Goal: Task Accomplishment & Management: Use online tool/utility

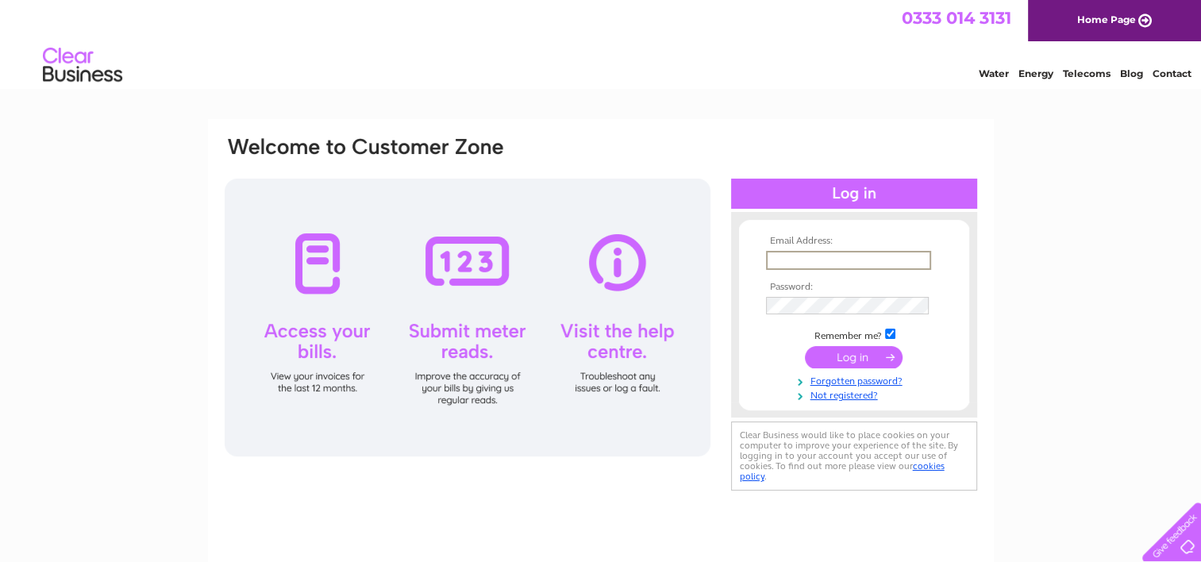
click at [841, 254] on input "text" at bounding box center [848, 260] width 165 height 19
click at [867, 263] on input "strathavendentalpm@gmail.com" at bounding box center [848, 260] width 165 height 19
type input "strathavendental@gmail.com"
click at [837, 360] on input "submit" at bounding box center [854, 356] width 98 height 22
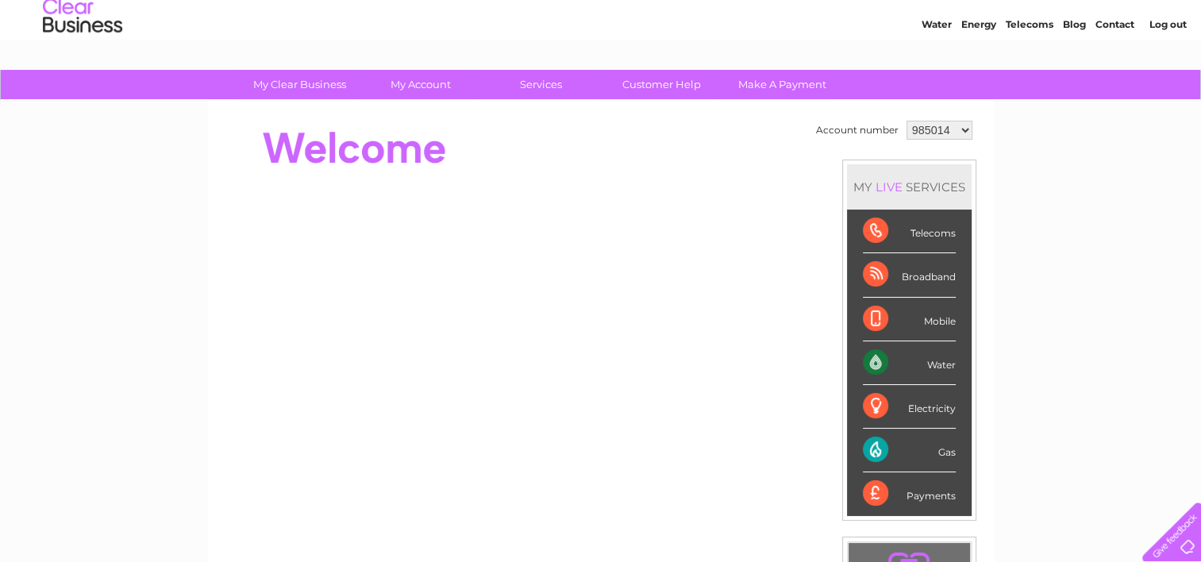
scroll to position [50, 0]
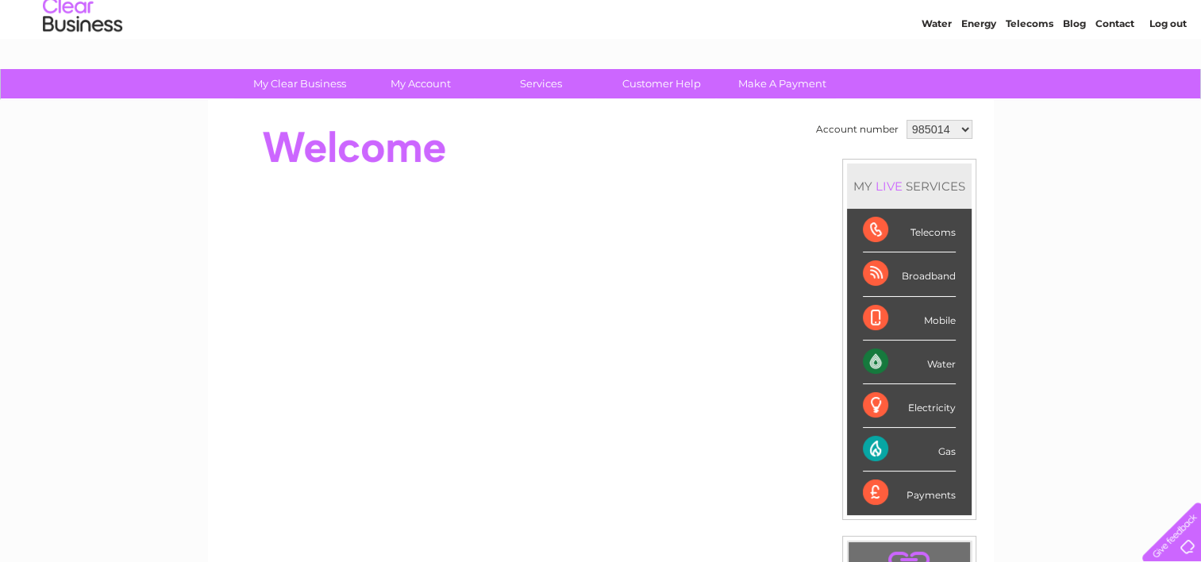
click at [942, 127] on select "985014 1079709" at bounding box center [940, 129] width 66 height 19
select select "1079709"
click at [907, 120] on select "985014 1079709" at bounding box center [940, 129] width 66 height 19
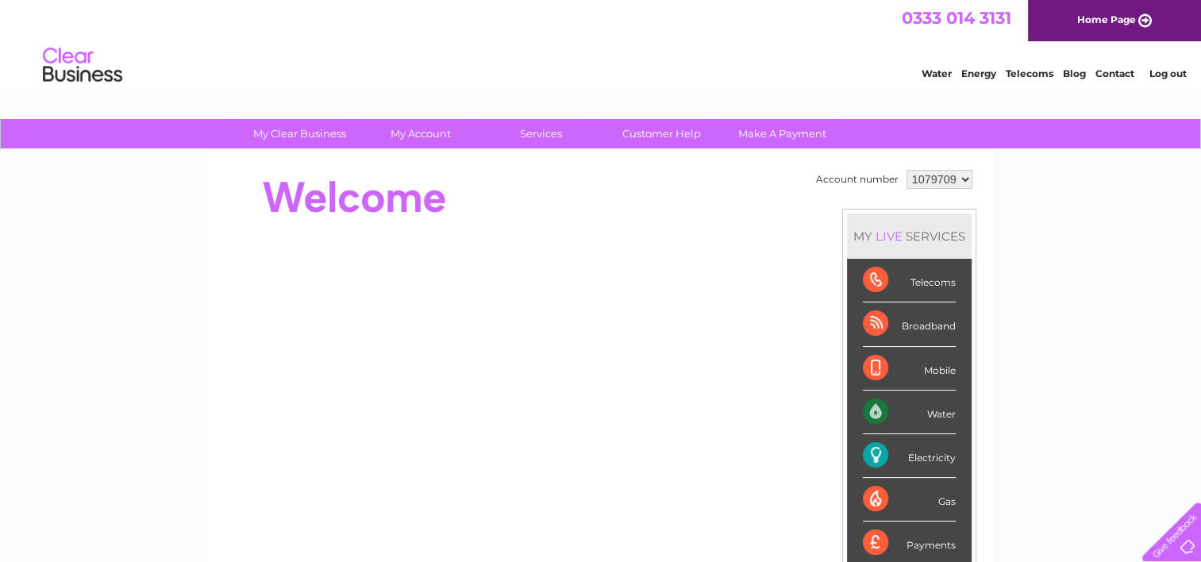
click at [934, 175] on select "985014 1079709" at bounding box center [940, 179] width 66 height 19
select select "985014"
click at [907, 170] on select "985014 1079709" at bounding box center [940, 179] width 66 height 19
click at [934, 183] on select "985014 1079709" at bounding box center [940, 179] width 66 height 19
select select "1079709"
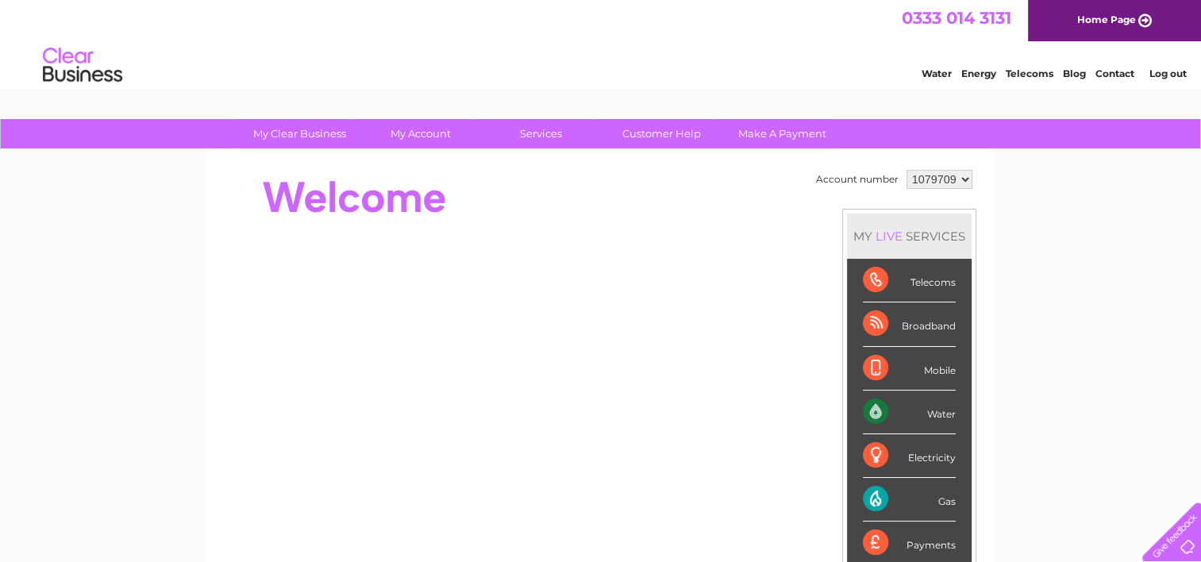
click at [907, 170] on select "985014 1079709" at bounding box center [940, 179] width 66 height 19
click at [1129, 71] on link "Contact" at bounding box center [1115, 73] width 39 height 12
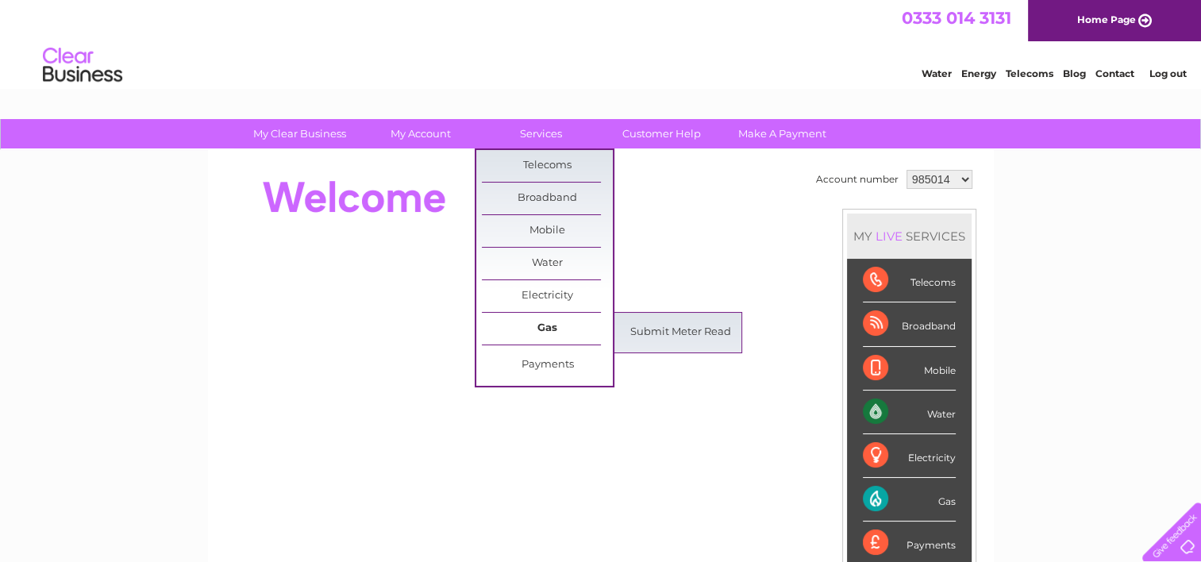
click at [548, 325] on link "Gas" at bounding box center [547, 329] width 131 height 32
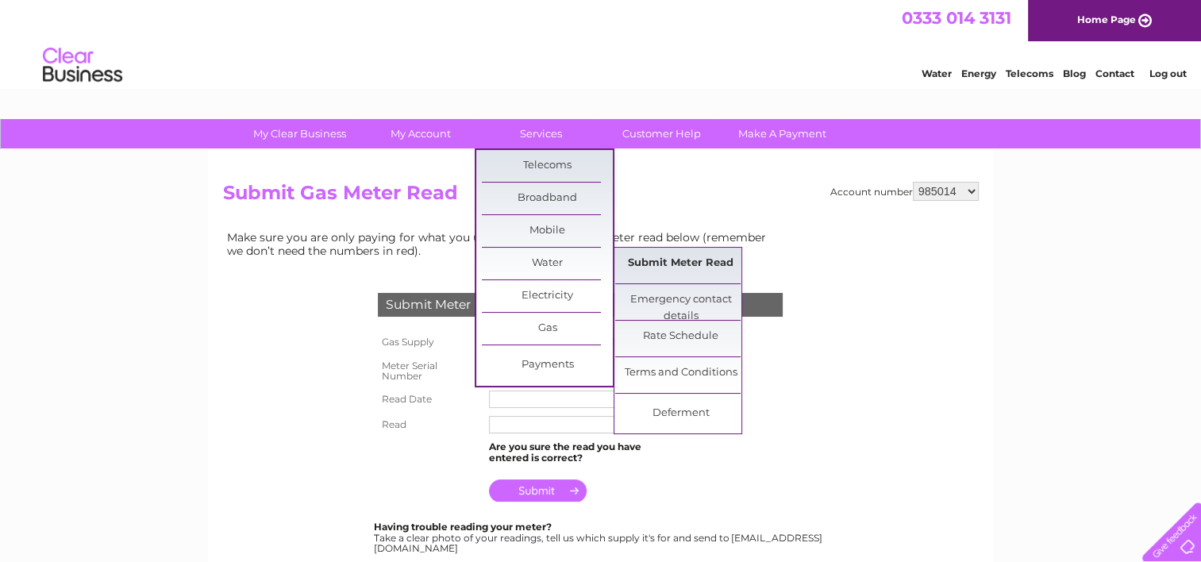
click at [640, 264] on link "Submit Meter Read" at bounding box center [680, 264] width 131 height 32
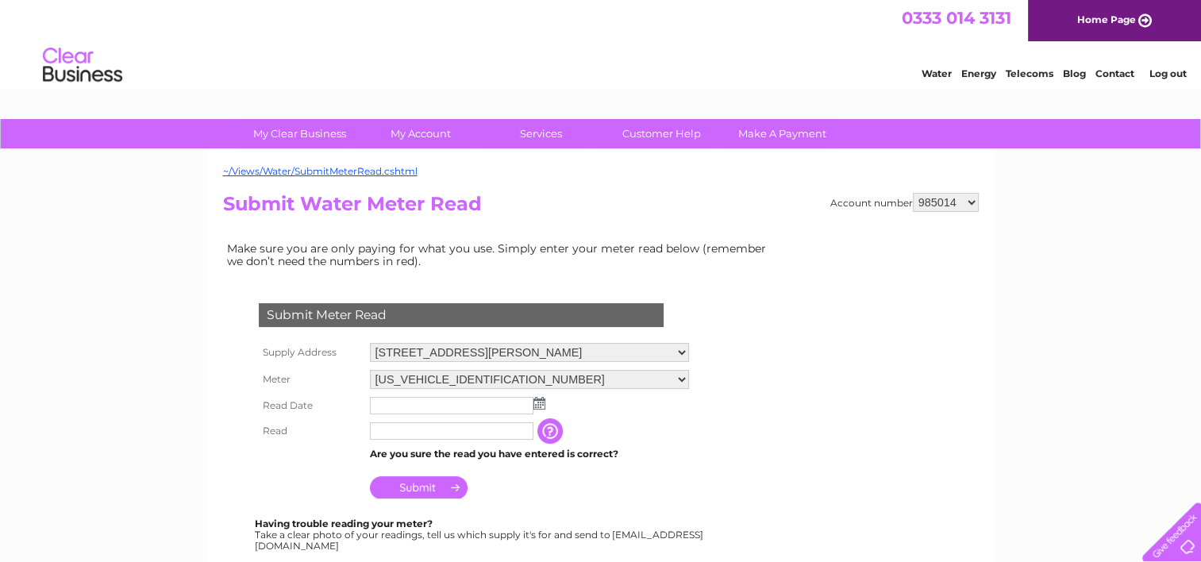
click at [540, 397] on img at bounding box center [539, 403] width 12 height 13
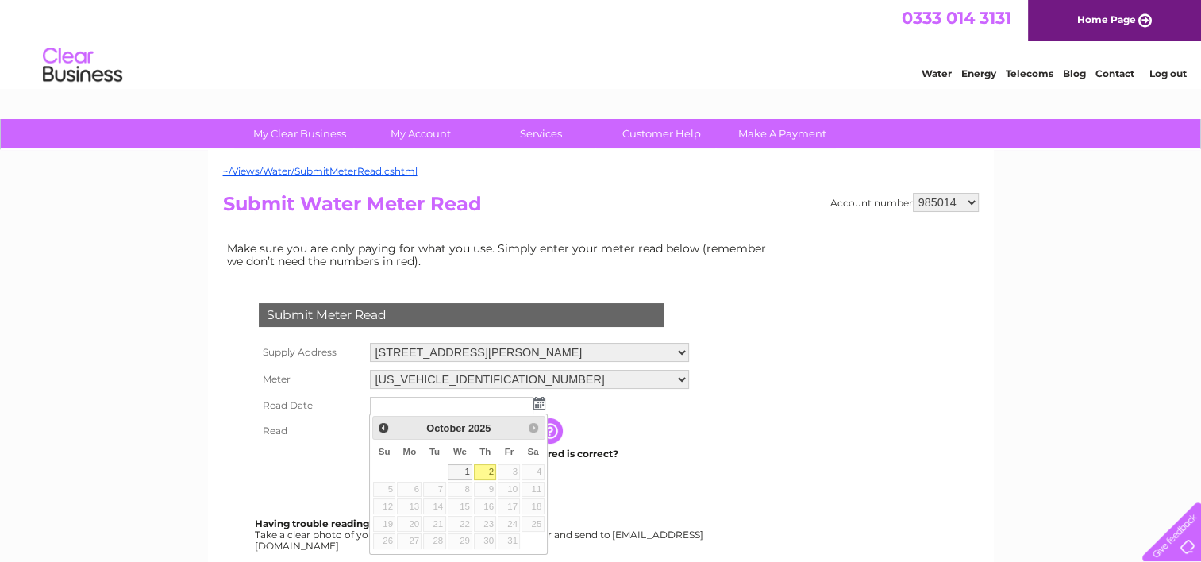
click at [489, 466] on link "2" at bounding box center [485, 472] width 22 height 16
type input "[DATE]"
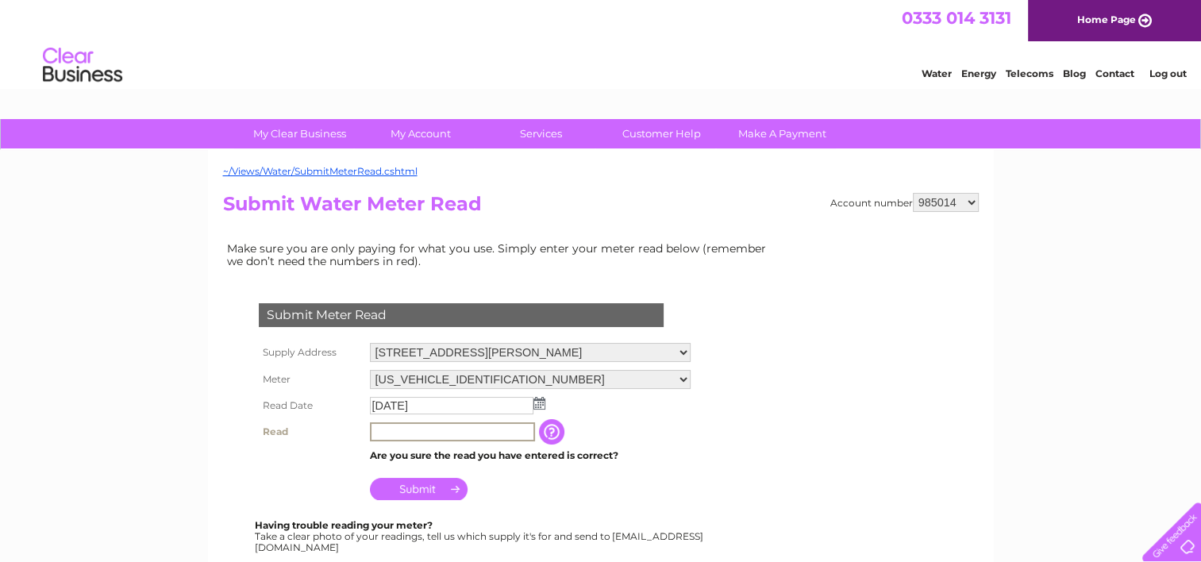
click at [473, 427] on input "text" at bounding box center [452, 431] width 165 height 19
click at [561, 435] on input "button" at bounding box center [551, 430] width 29 height 25
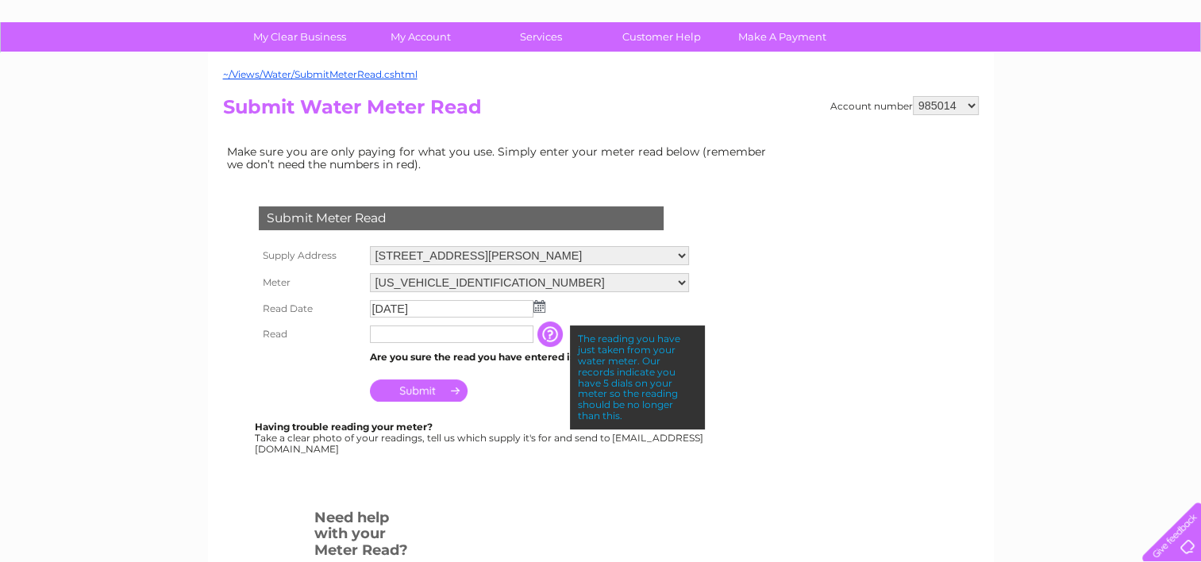
scroll to position [98, 0]
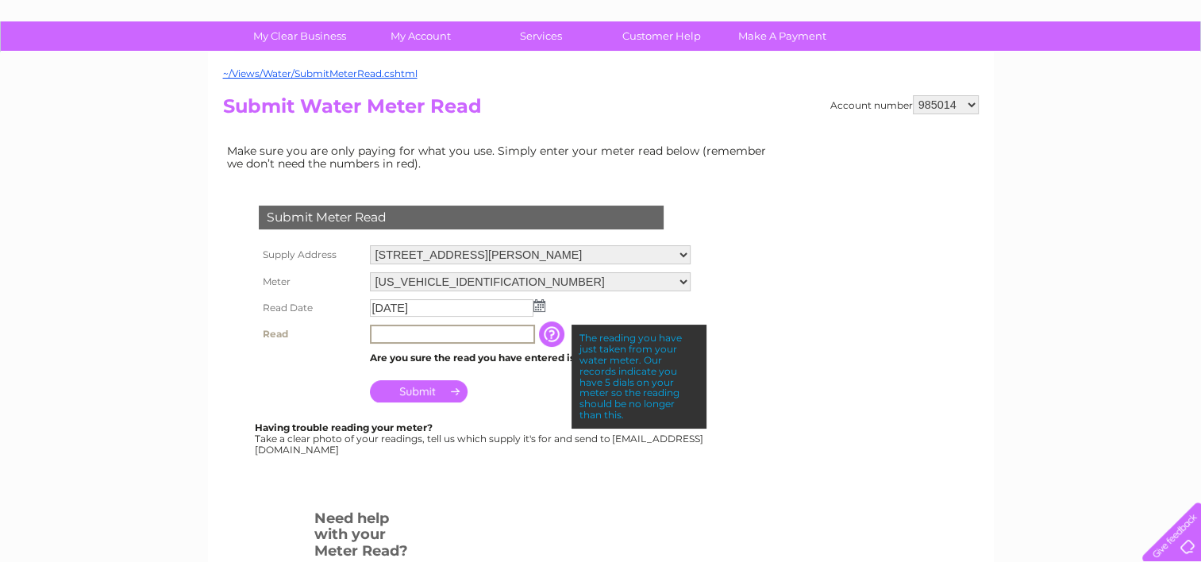
click at [440, 333] on input "text" at bounding box center [452, 334] width 165 height 19
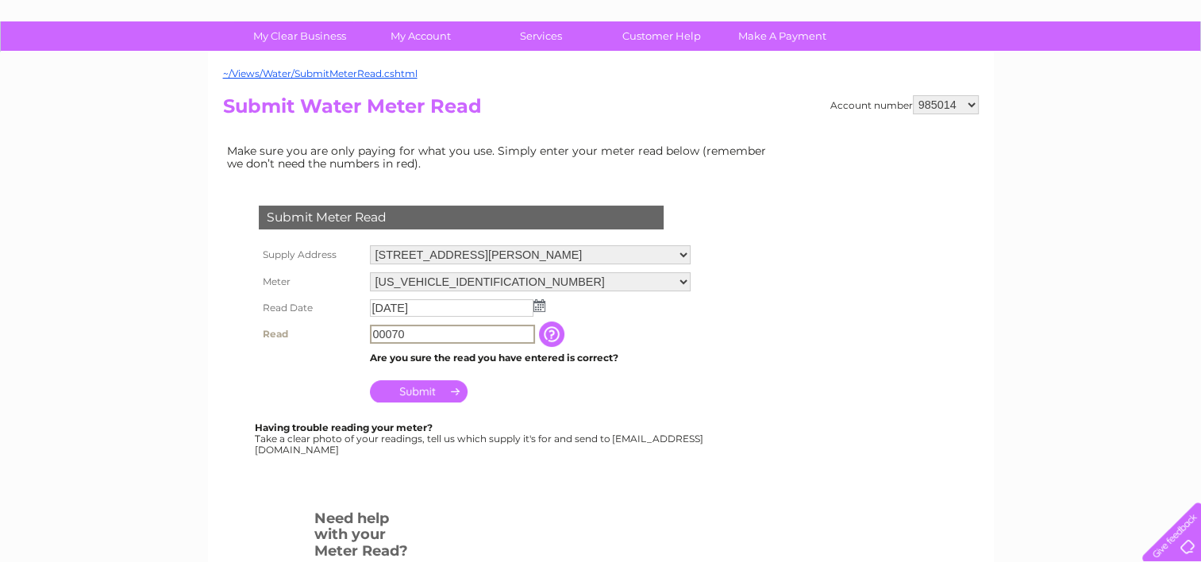
type input "00070"
click at [429, 387] on input "Submit" at bounding box center [419, 390] width 98 height 22
click at [233, 364] on div "Submit Meter Read Supply Address 2 Kirk Street, Strathaven, Lanarkshire, ML10 6…" at bounding box center [464, 322] width 483 height 264
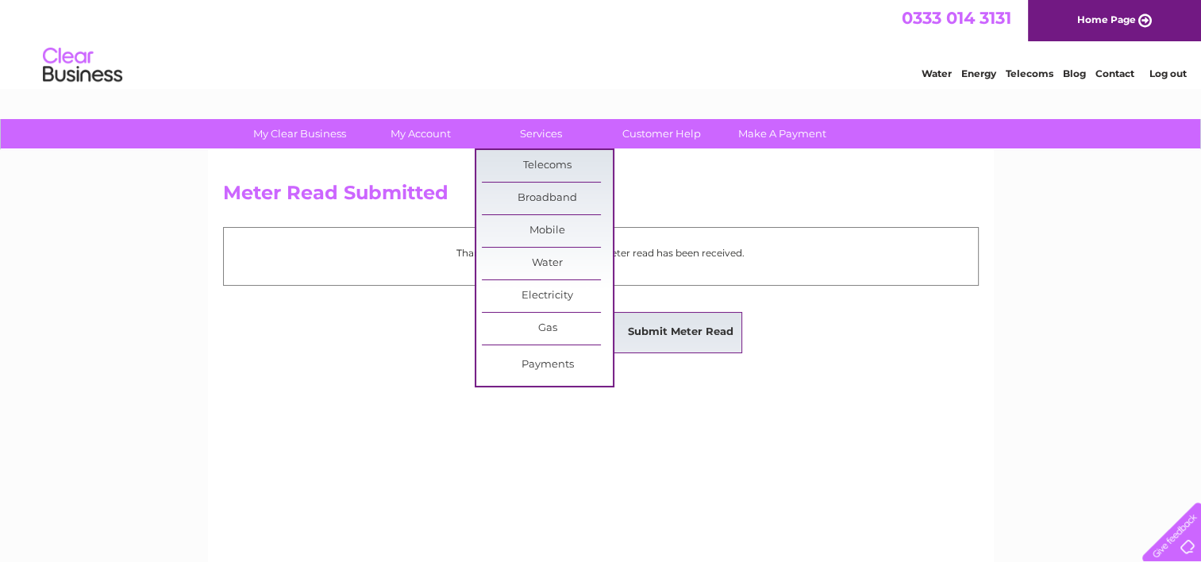
click at [641, 333] on link "Submit Meter Read" at bounding box center [680, 333] width 131 height 32
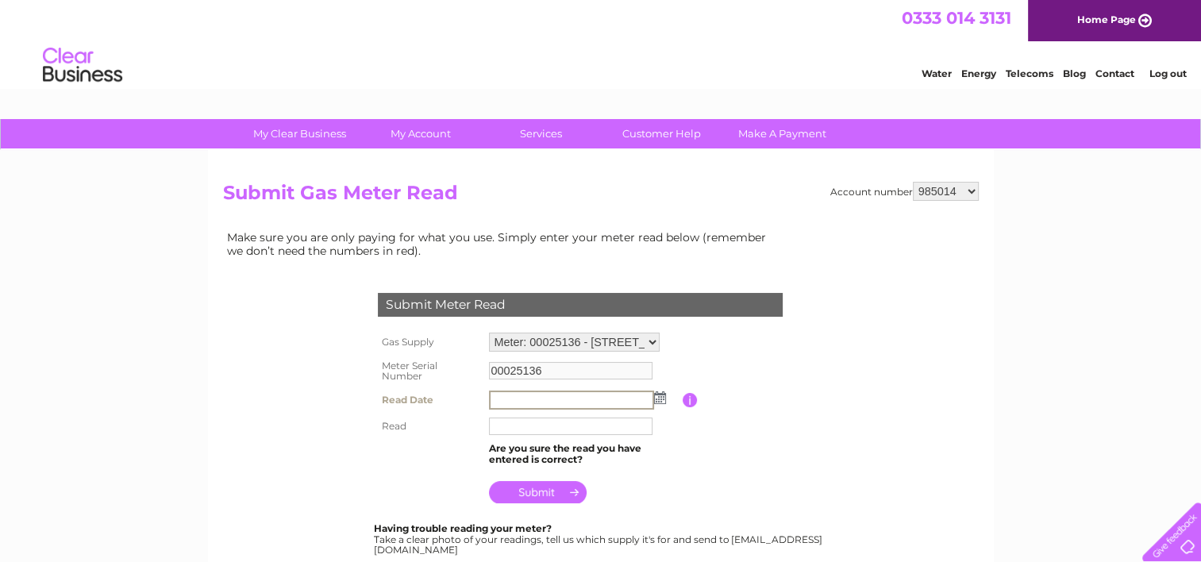
click at [564, 402] on input "text" at bounding box center [571, 400] width 165 height 19
click at [654, 395] on img at bounding box center [659, 397] width 12 height 13
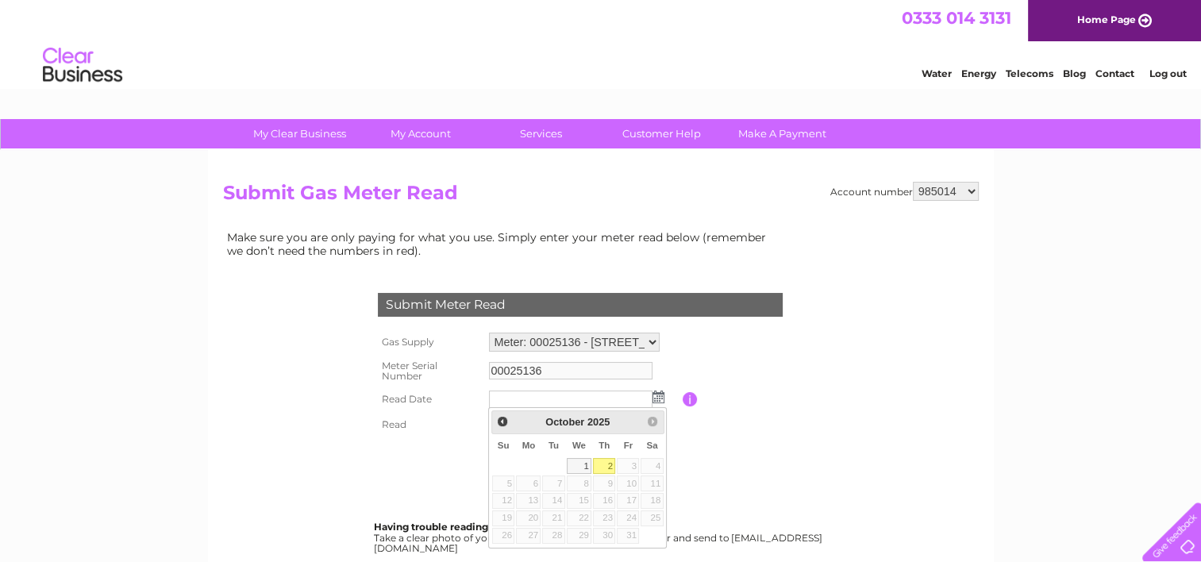
click at [610, 467] on link "2" at bounding box center [604, 466] width 22 height 16
type input "2025/10/02"
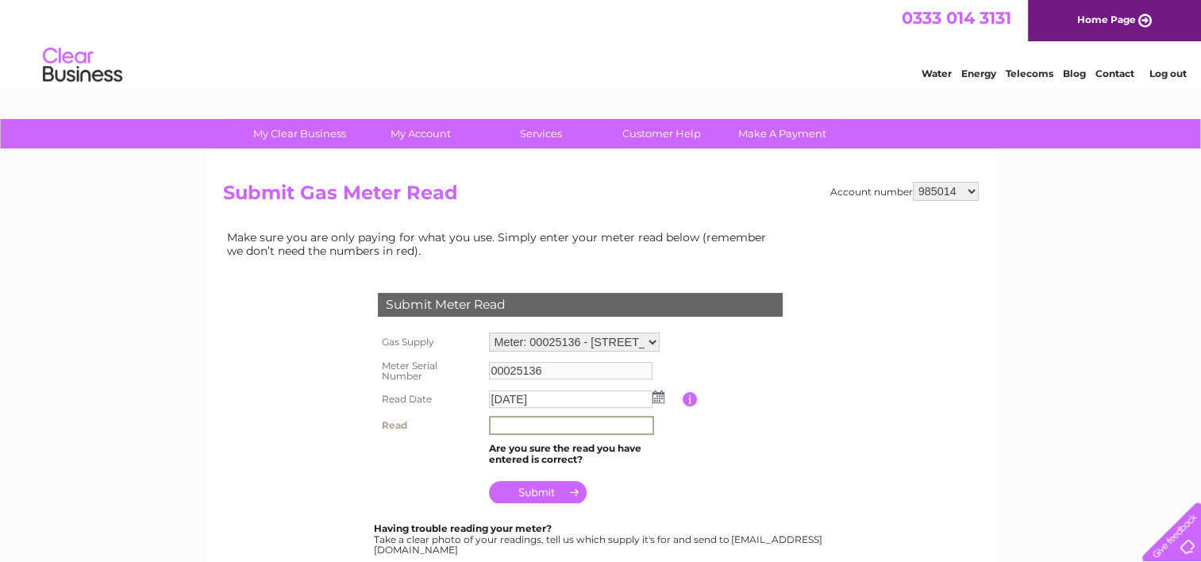
click at [518, 426] on input "text" at bounding box center [571, 425] width 165 height 19
click at [512, 427] on input "text" at bounding box center [571, 425] width 165 height 19
type input "7014"
click at [489, 481] on input "submit" at bounding box center [538, 492] width 98 height 22
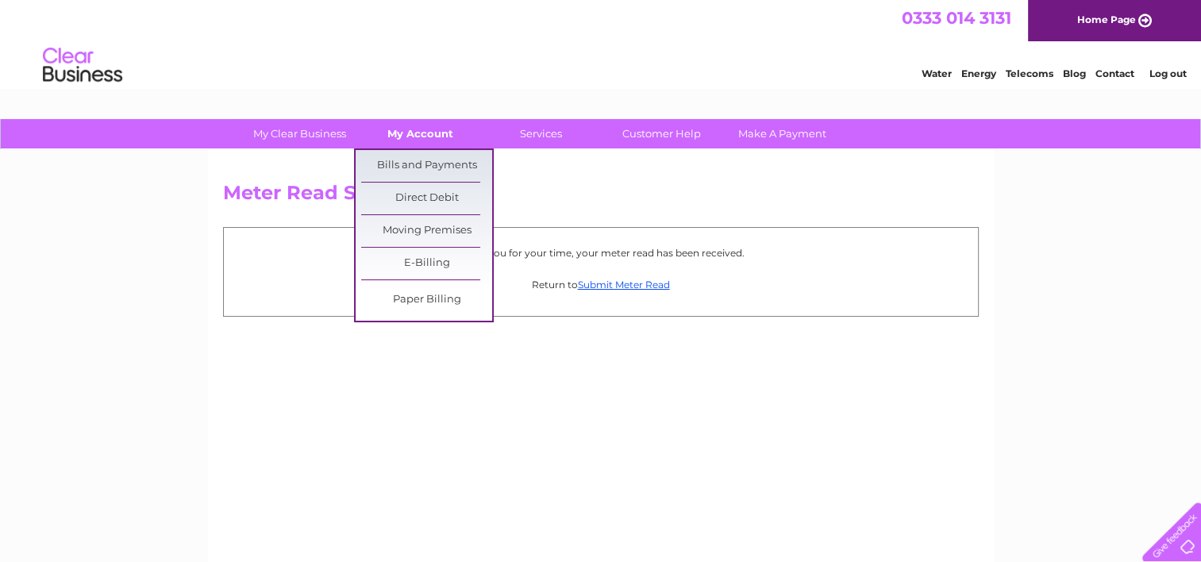
click at [433, 127] on link "My Account" at bounding box center [420, 133] width 131 height 29
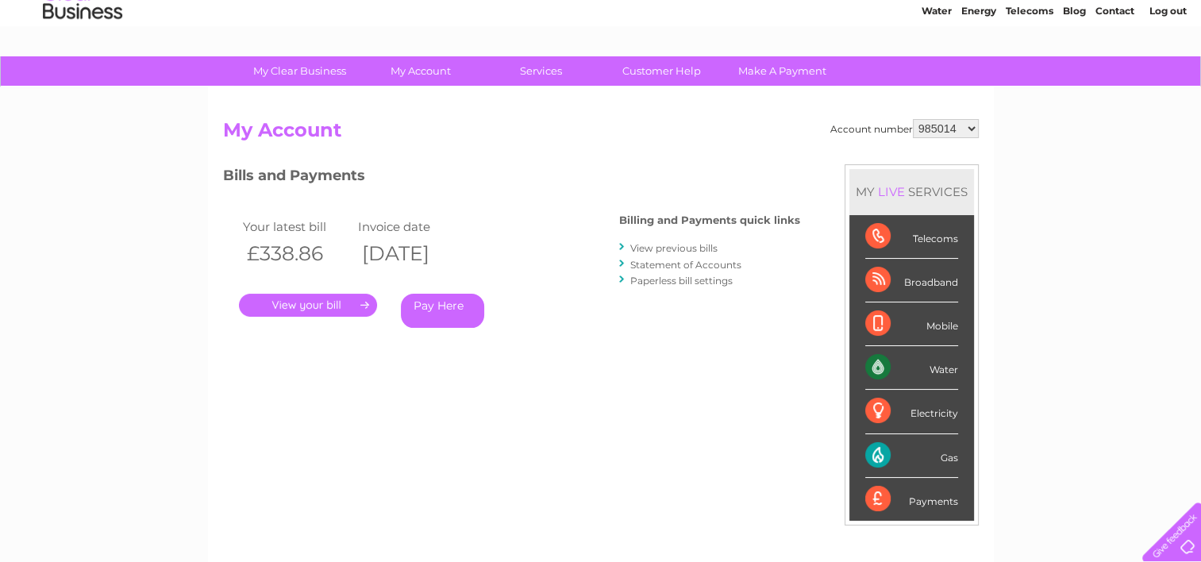
scroll to position [78, 0]
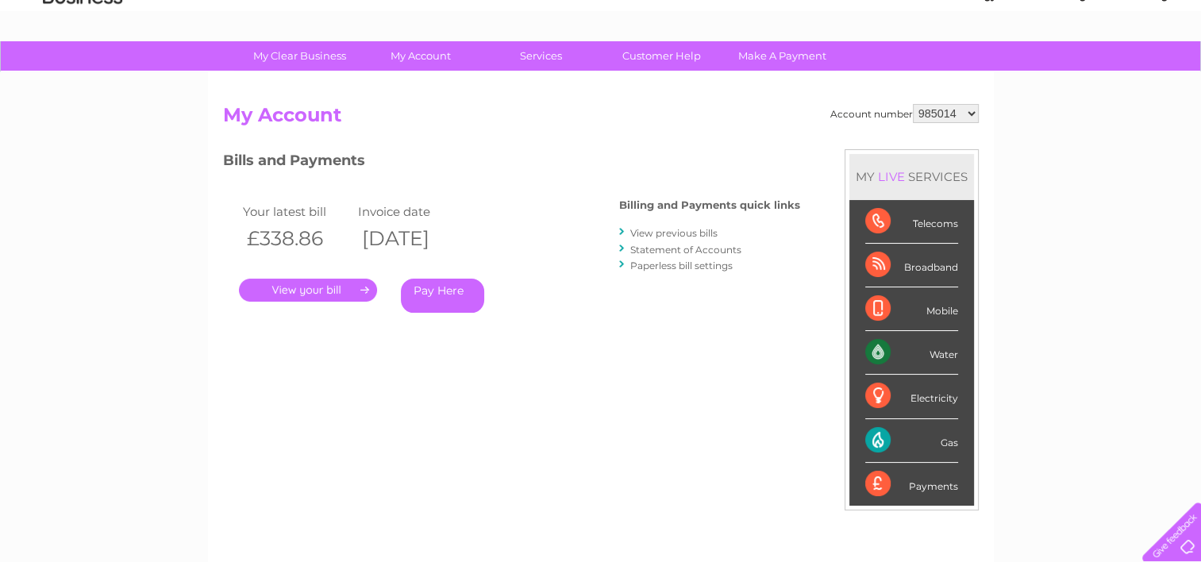
click at [943, 111] on select "985014 1079709" at bounding box center [946, 113] width 66 height 19
select select "1079709"
click at [913, 104] on select "985014 1079709" at bounding box center [946, 113] width 66 height 19
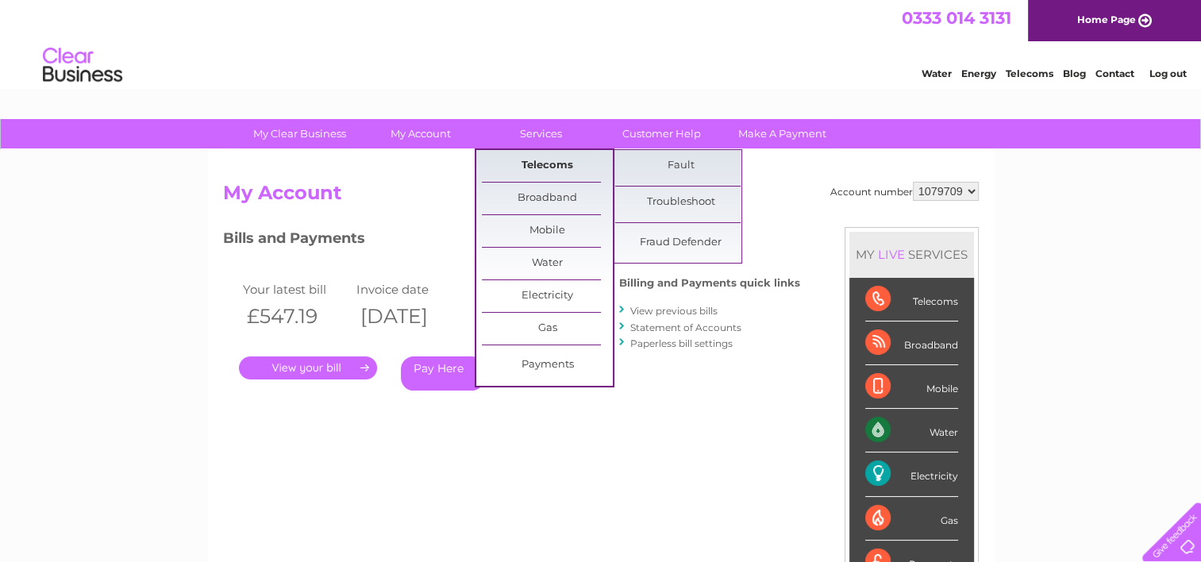
click at [537, 168] on link "Telecoms" at bounding box center [547, 166] width 131 height 32
click at [676, 195] on link "Troubleshoot" at bounding box center [680, 203] width 131 height 32
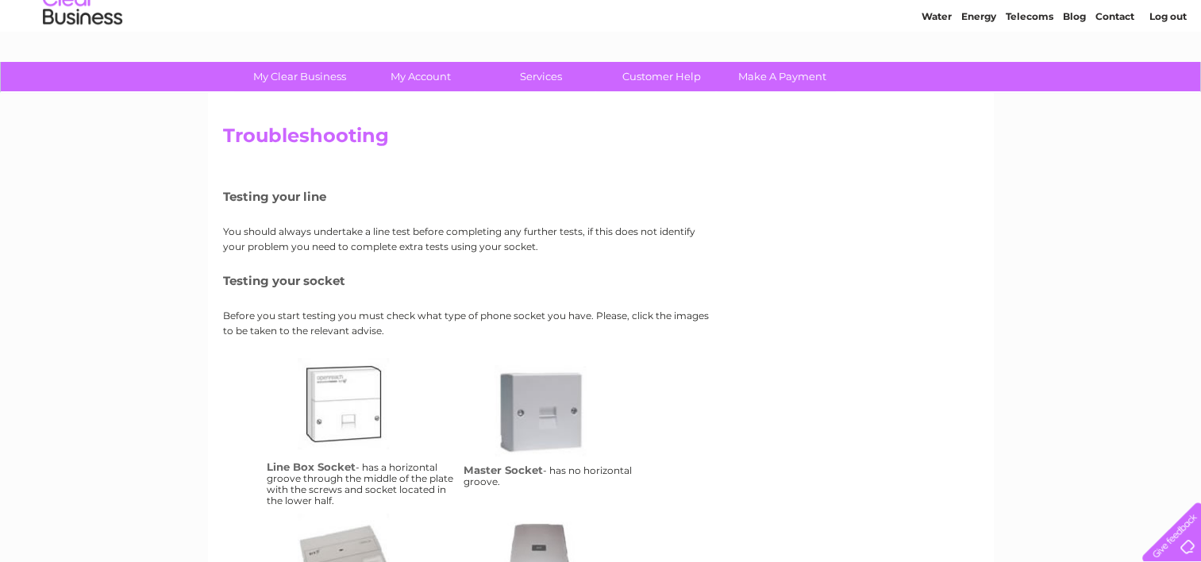
scroll to position [56, 0]
